Goal: Check status

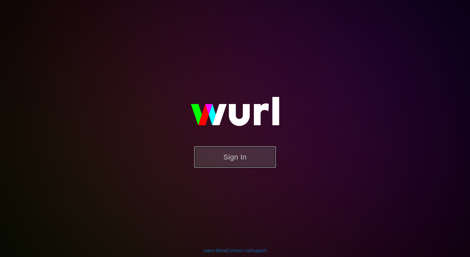
click at [232, 157] on button "Sign In" at bounding box center [235, 156] width 82 height 21
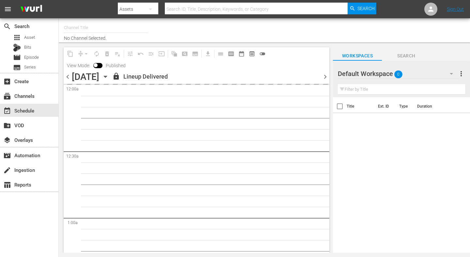
type input "AIR & SPACE (1684)"
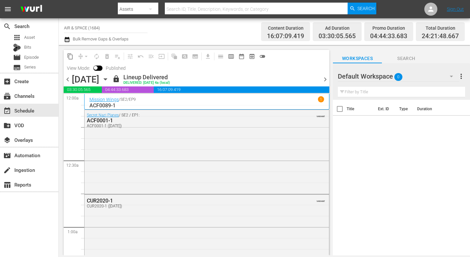
click at [111, 79] on div "[DATE] [DATE]" at bounding box center [91, 79] width 39 height 11
click at [107, 79] on icon "button" at bounding box center [105, 80] width 3 height 2
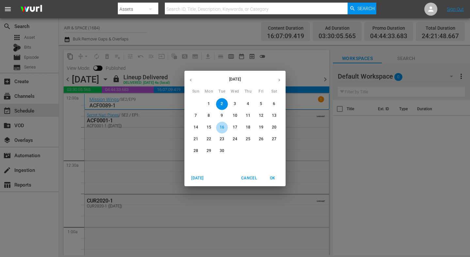
click at [222, 127] on p "16" at bounding box center [221, 128] width 5 height 6
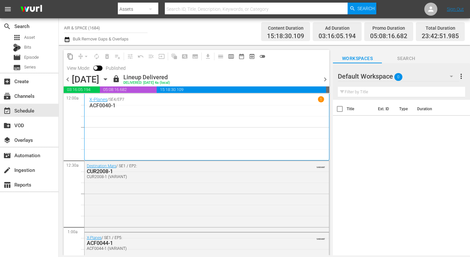
click at [109, 78] on icon "button" at bounding box center [105, 79] width 7 height 7
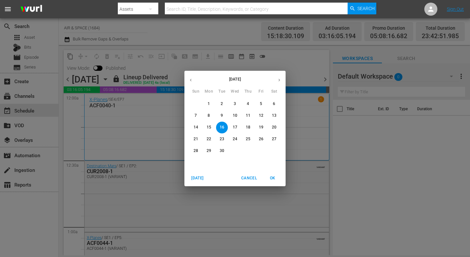
click at [234, 125] on p "17" at bounding box center [234, 128] width 5 height 6
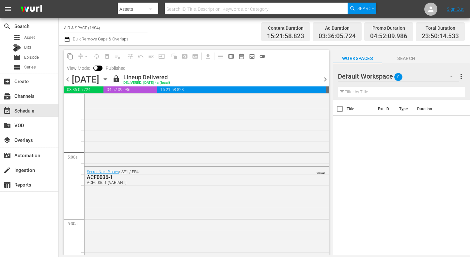
scroll to position [619, 0]
